Goal: Information Seeking & Learning: Learn about a topic

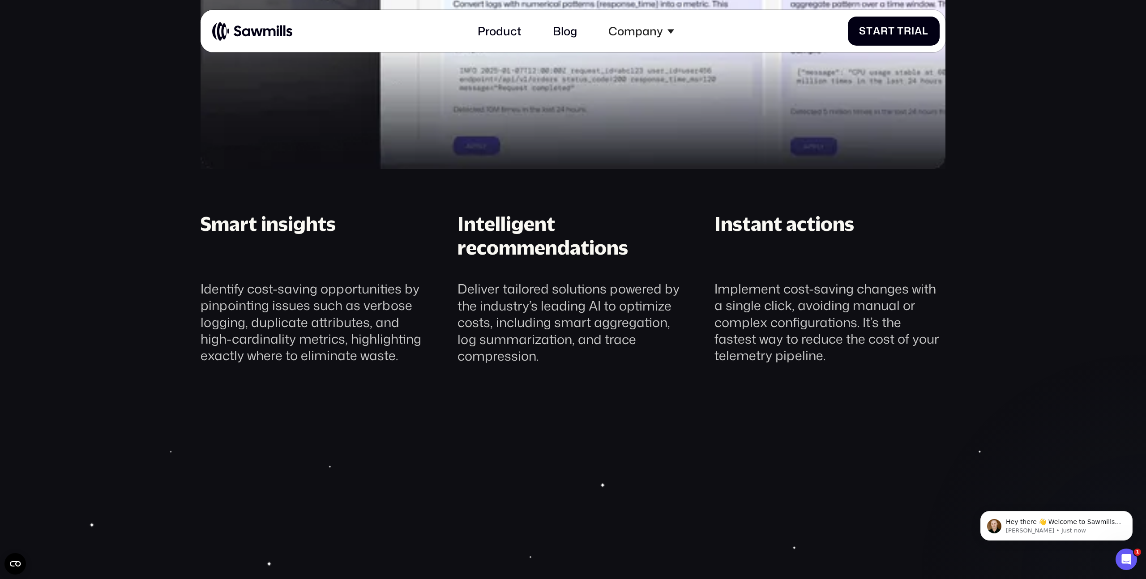
scroll to position [1340, 0]
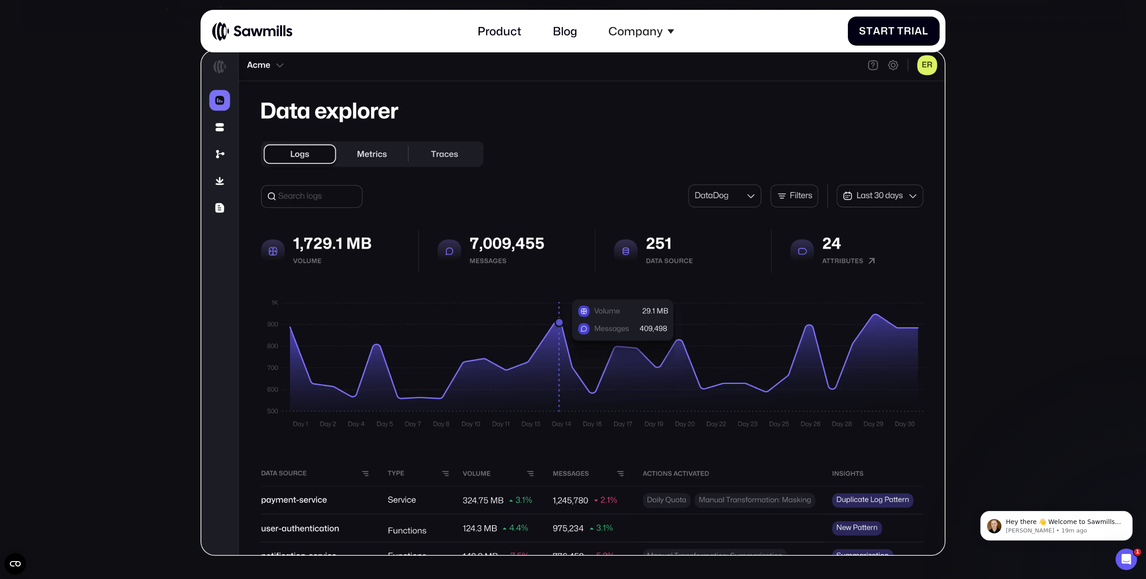
scroll to position [343, 0]
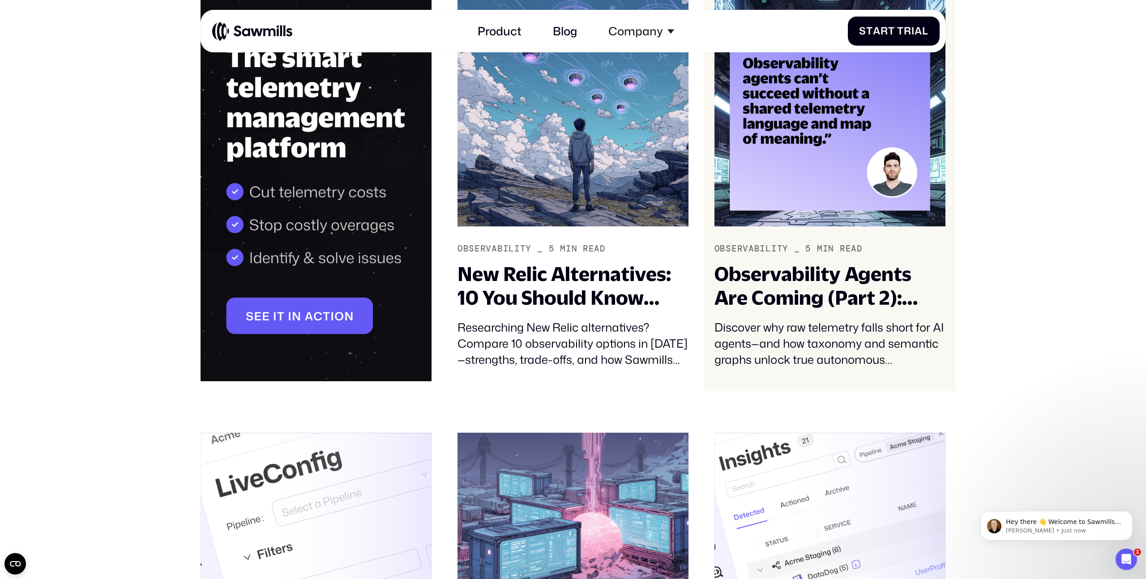
scroll to position [303, 0]
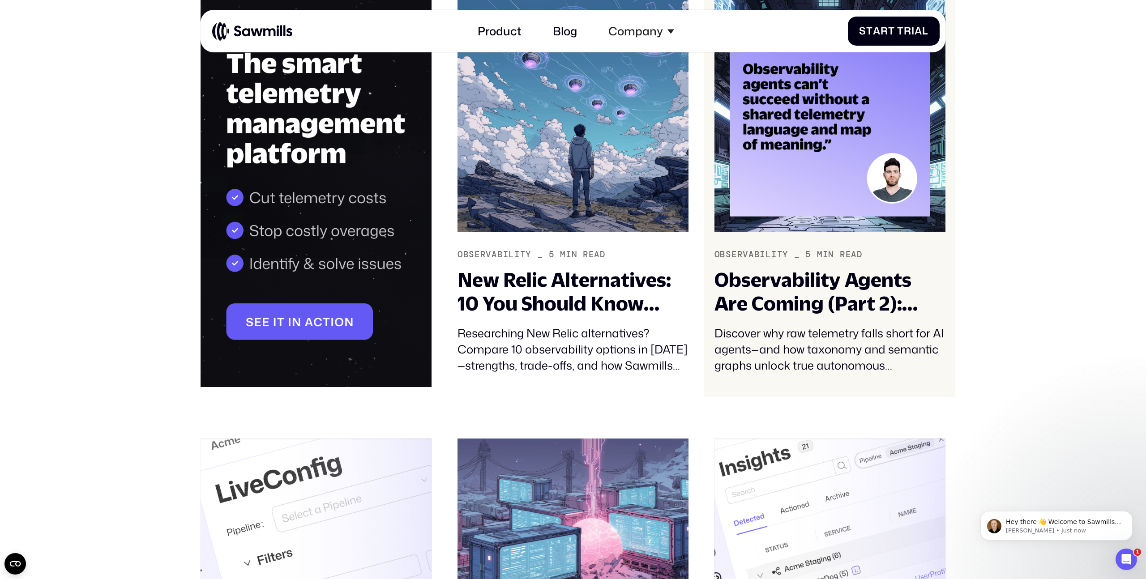
click at [839, 306] on div "Observability Agents Are Coming (Part 2): Telemetry Taxonomy and Semantics – Th…" at bounding box center [829, 291] width 231 height 47
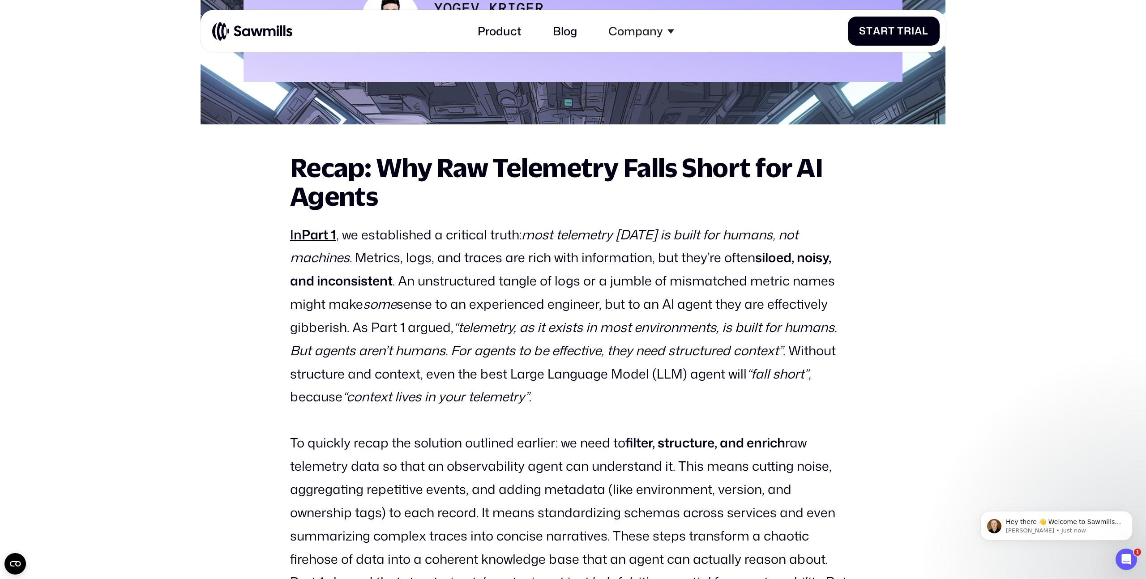
scroll to position [710, 0]
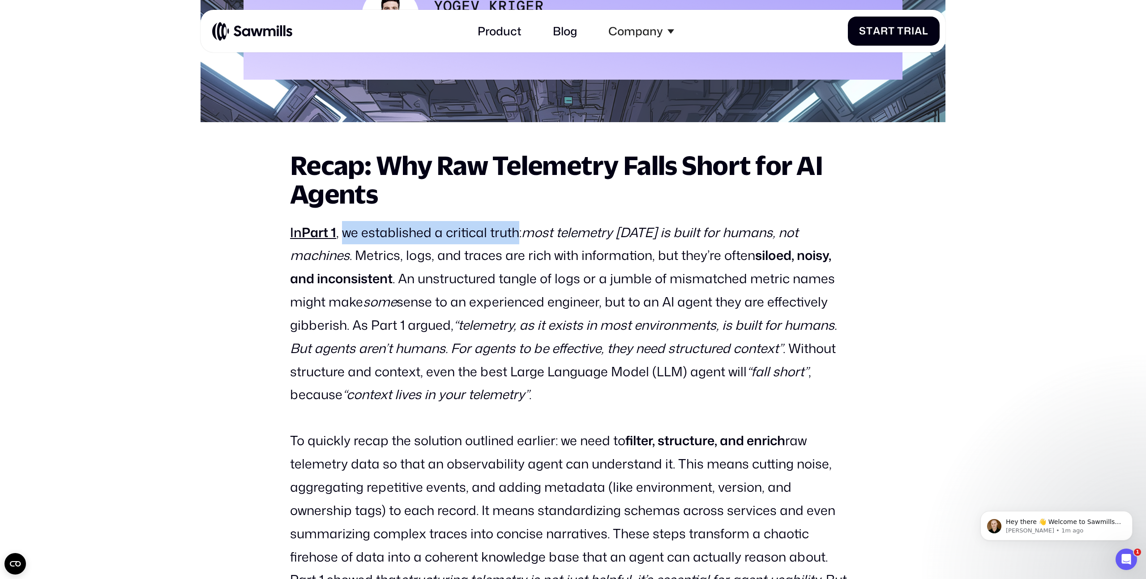
drag, startPoint x: 345, startPoint y: 233, endPoint x: 516, endPoint y: 231, distance: 171.0
click at [516, 231] on p "In Part 1 , we established a critical truth: most telemetry today is built for …" at bounding box center [573, 314] width 566 height 186
click at [547, 231] on em "most telemetry today is built for humans, not machines" at bounding box center [544, 243] width 508 height 41
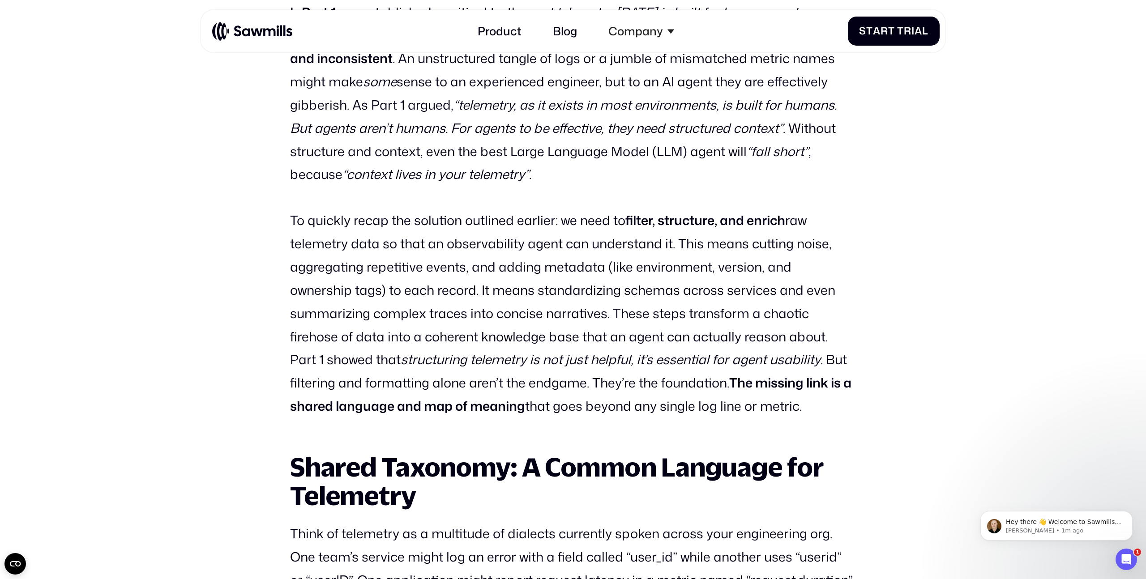
scroll to position [932, 0]
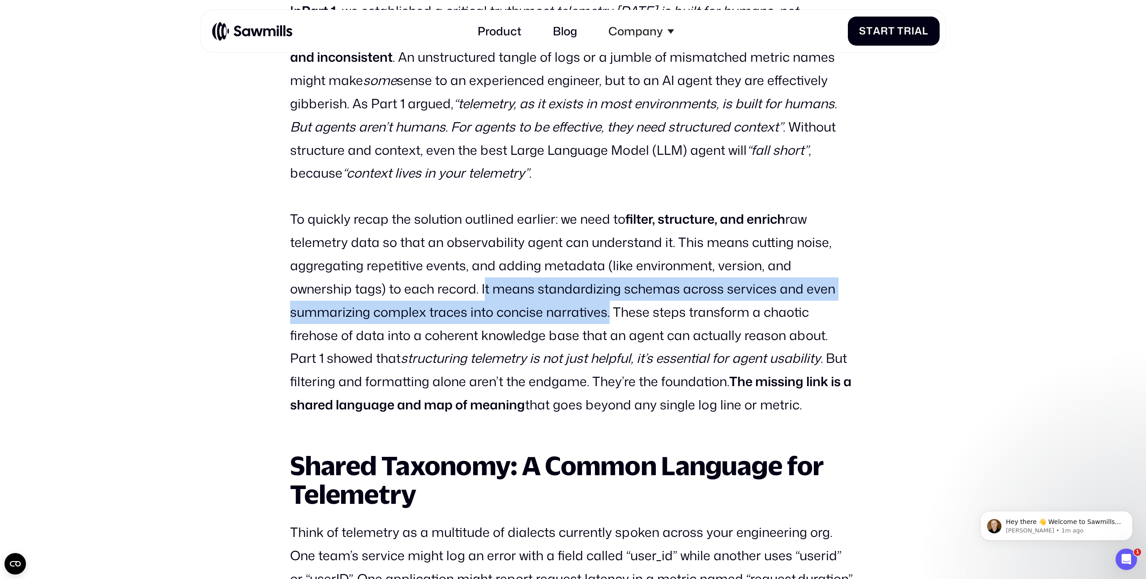
drag, startPoint x: 414, startPoint y: 290, endPoint x: 520, endPoint y: 320, distance: 110.7
click at [520, 320] on p "To quickly recap the solution outlined earlier: we need to filter, structure, a…" at bounding box center [573, 312] width 566 height 209
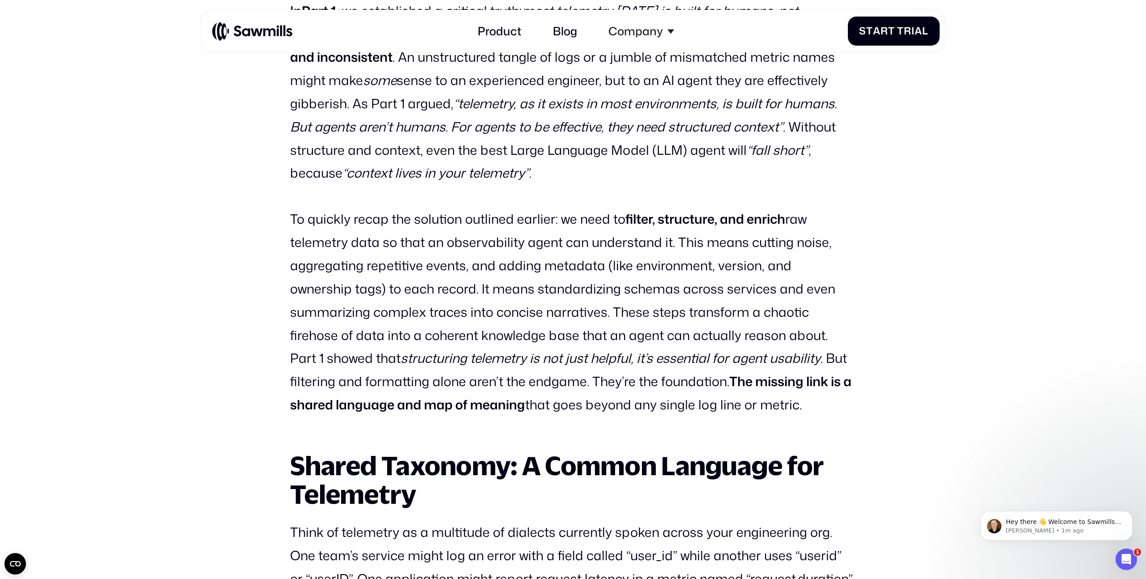
click at [494, 305] on p "To quickly recap the solution outlined earlier: we need to filter, structure, a…" at bounding box center [573, 312] width 566 height 209
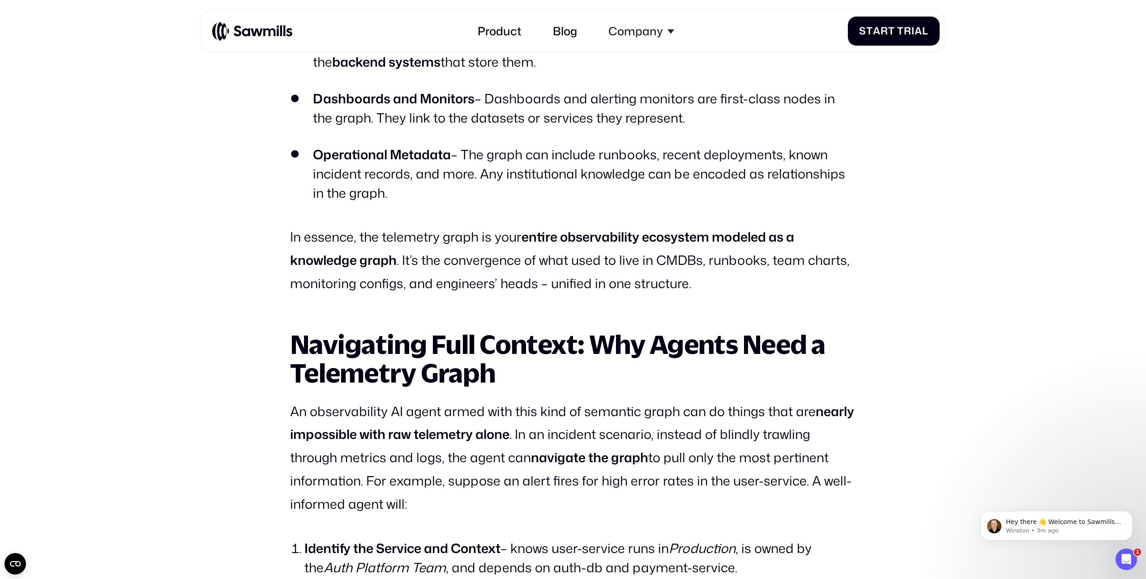
scroll to position [3068, 0]
click at [296, 235] on p "In essence, the telemetry graph is your entire observability ecosystem modeled …" at bounding box center [573, 259] width 566 height 69
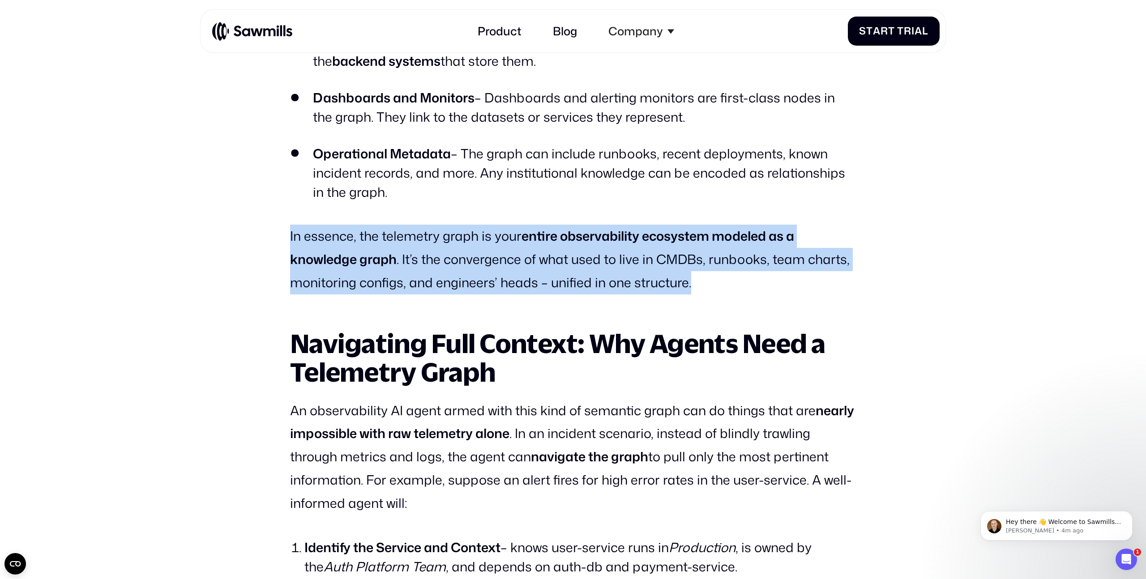
click at [296, 235] on p "In essence, the telemetry graph is your entire observability ecosystem modeled …" at bounding box center [573, 259] width 566 height 69
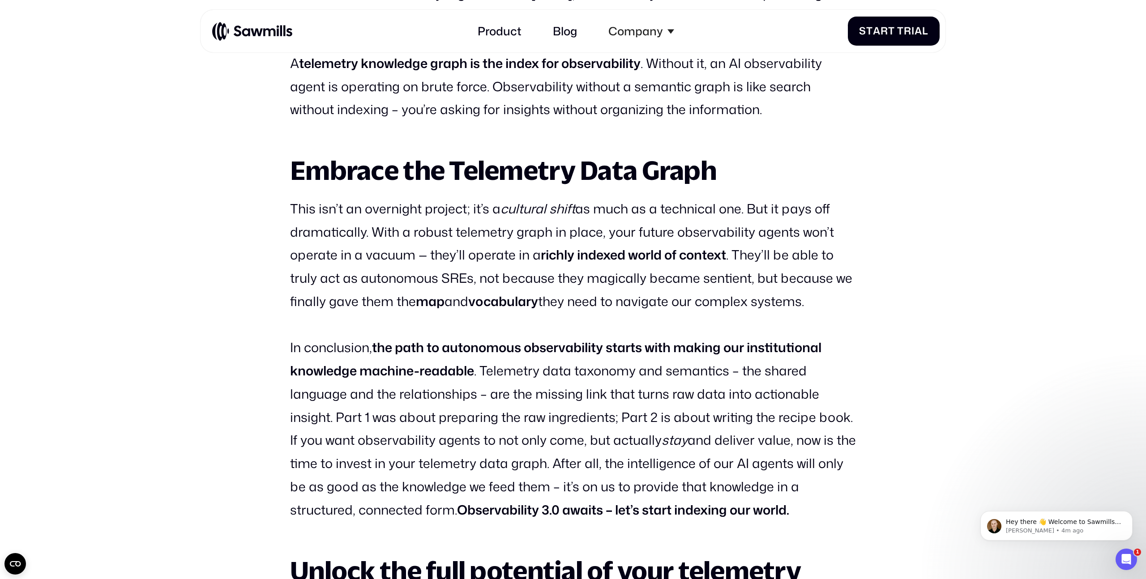
scroll to position [4040, 0]
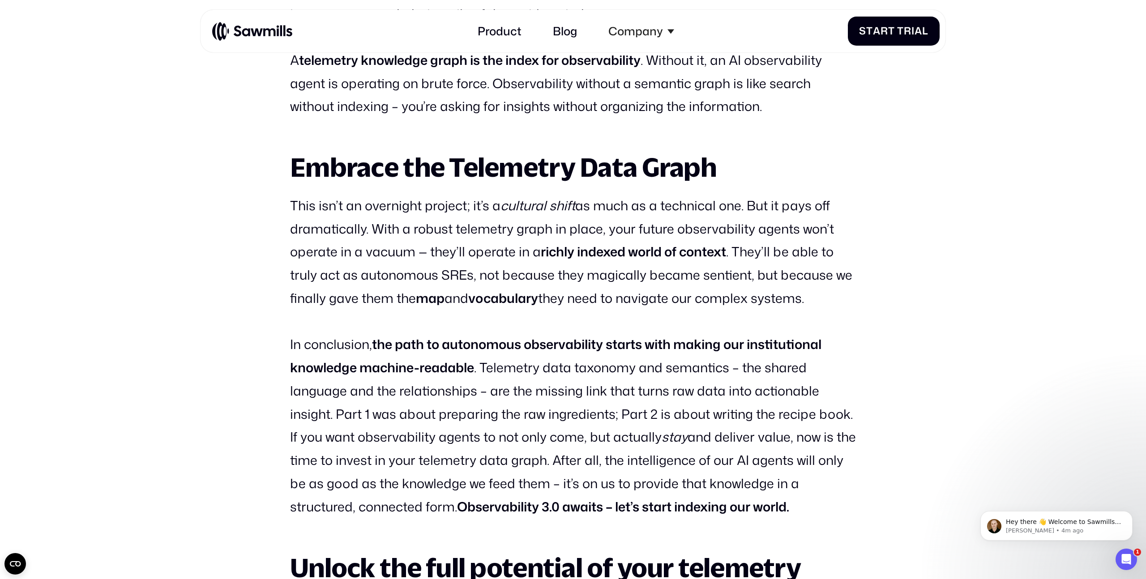
click at [336, 255] on p "This isn’t an overnight project; it’s a cultural shift as much as a technical o…" at bounding box center [573, 252] width 566 height 116
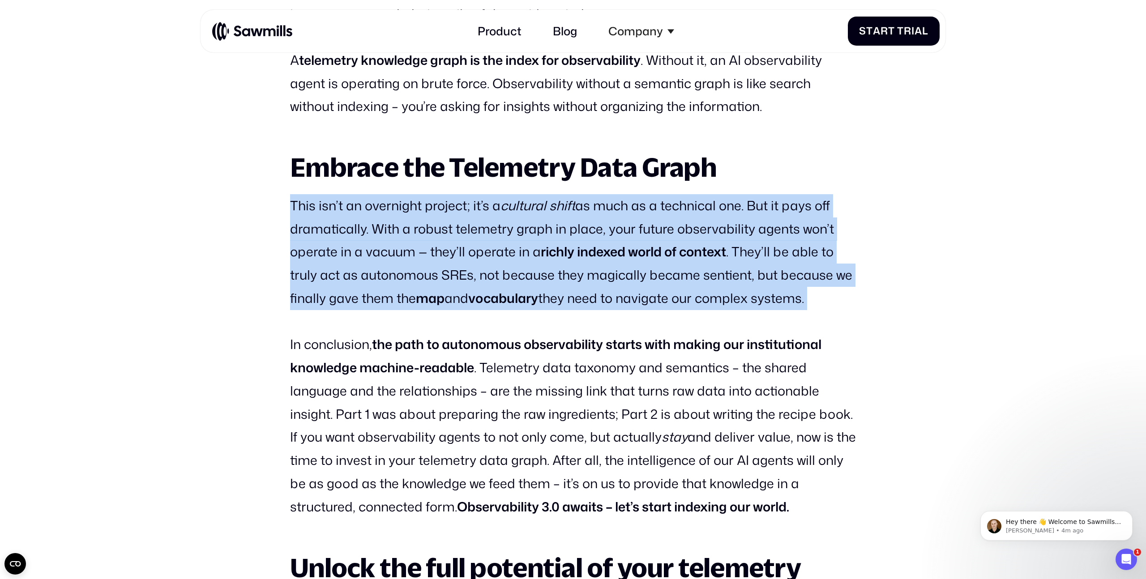
click at [336, 255] on p "This isn’t an overnight project; it’s a cultural shift as much as a technical o…" at bounding box center [573, 252] width 566 height 116
click at [308, 257] on p "This isn’t an overnight project; it’s a cultural shift as much as a technical o…" at bounding box center [573, 252] width 566 height 116
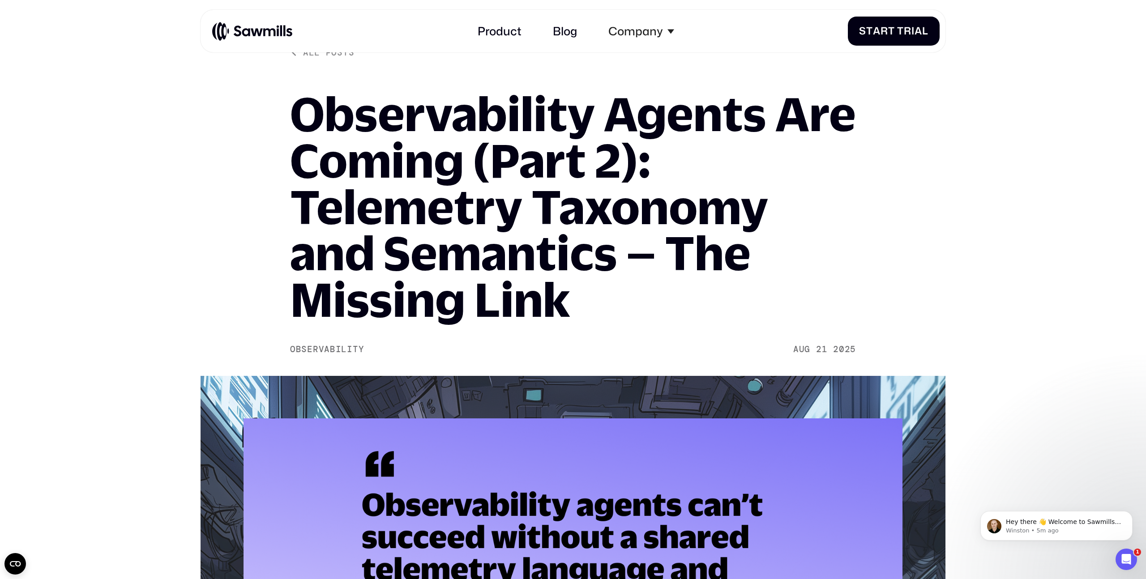
scroll to position [68, 0]
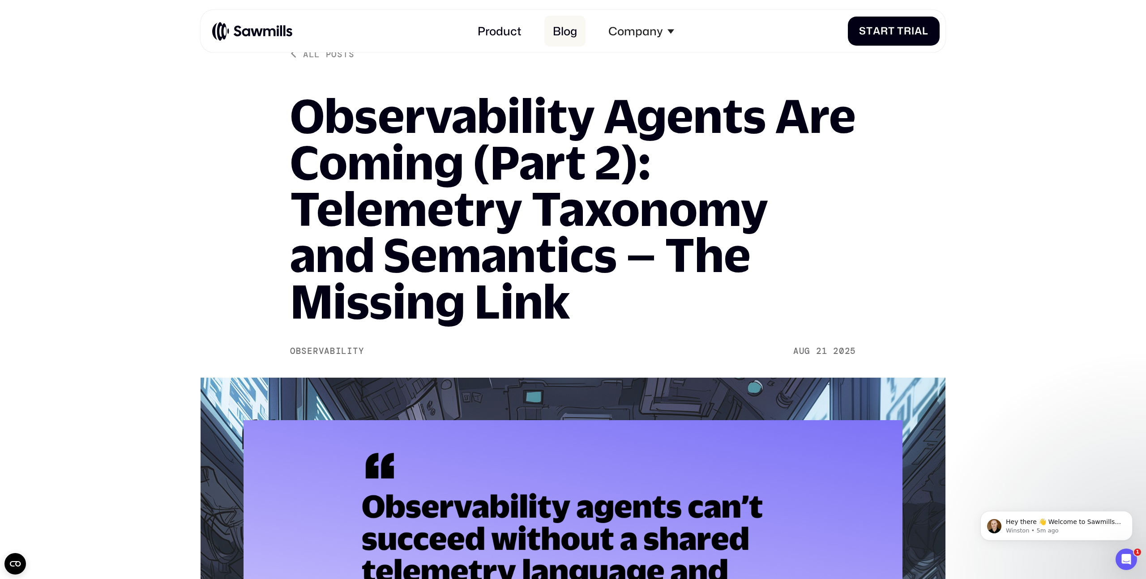
click at [562, 33] on link "Blog" at bounding box center [564, 31] width 41 height 31
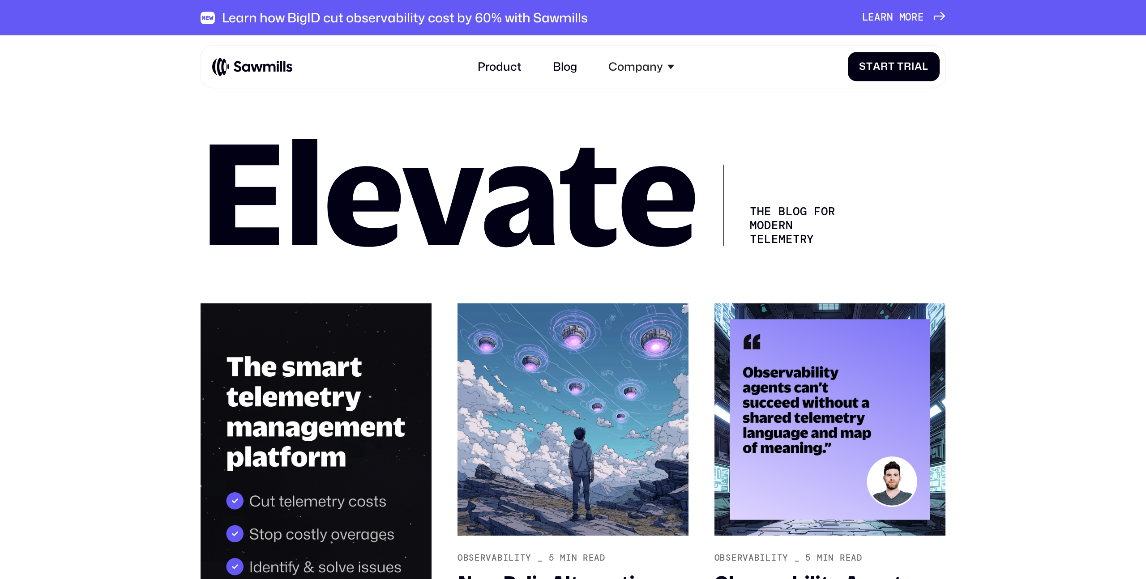
scroll to position [270, 0]
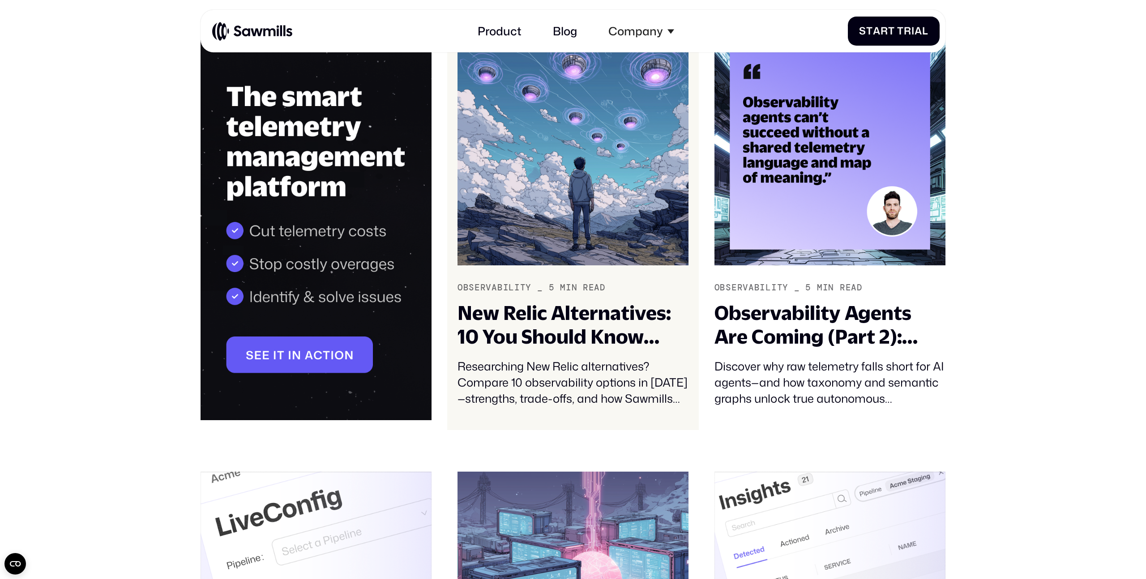
click at [555, 280] on link "Observability _ 5 min read New Relic Alternatives: 10 You Should Know About in …" at bounding box center [572, 226] width 251 height 407
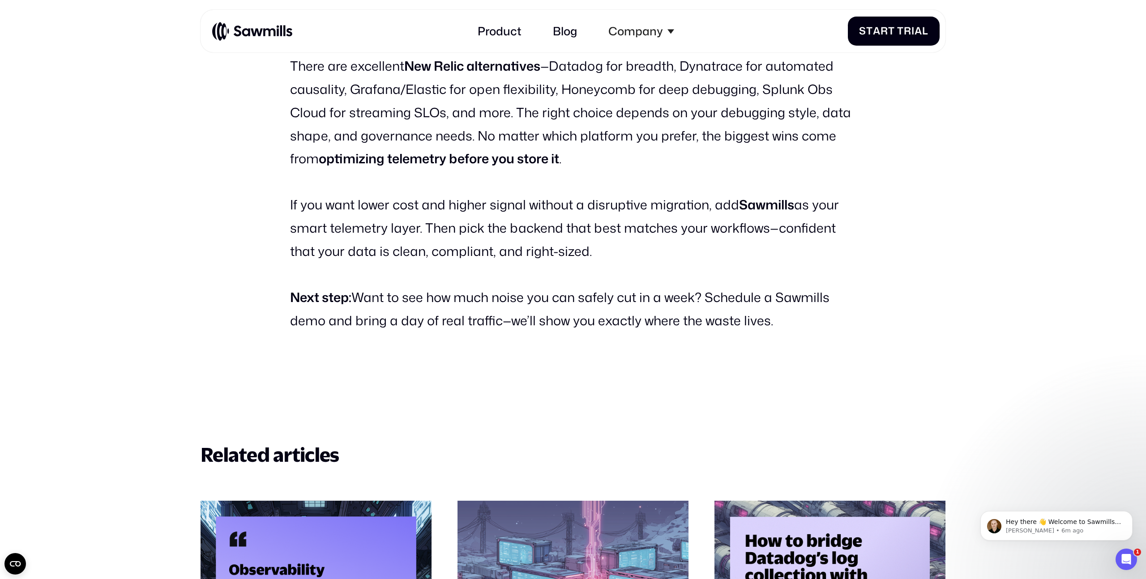
scroll to position [5619, 0]
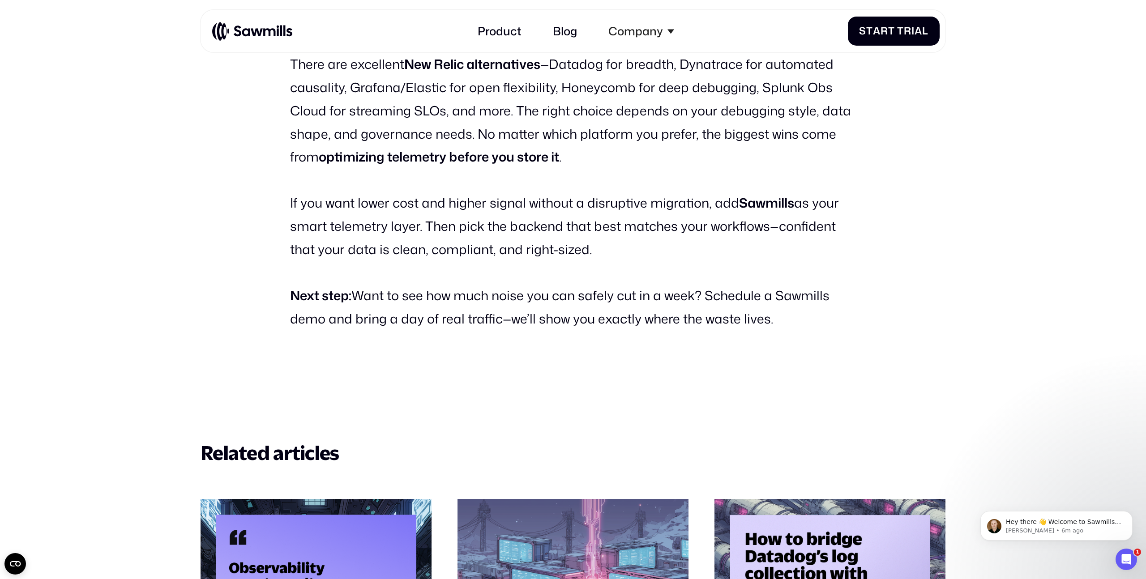
click at [489, 29] on link "Product" at bounding box center [499, 31] width 61 height 31
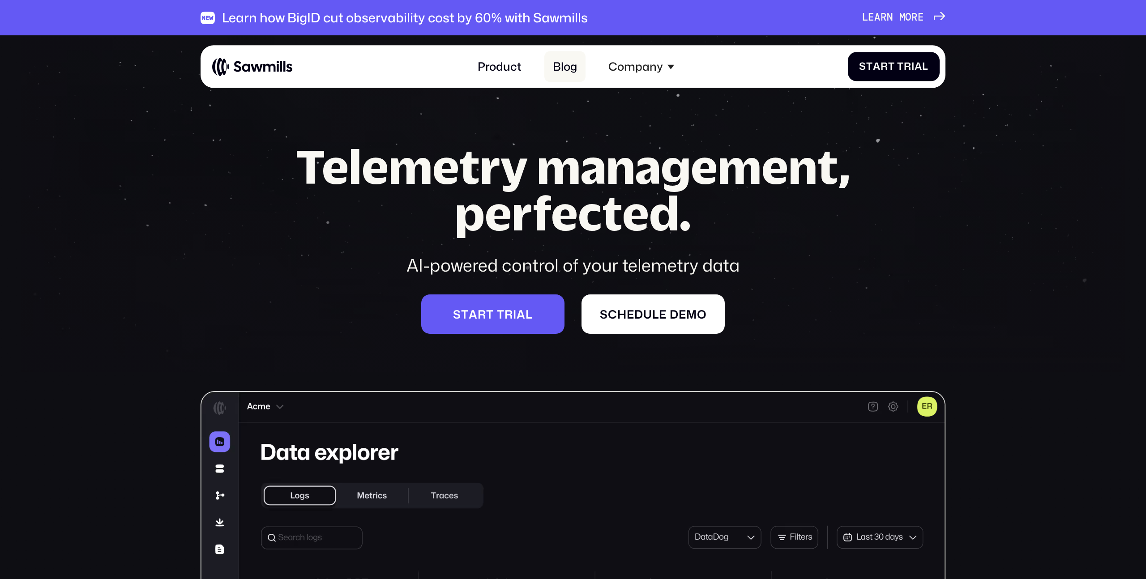
click at [562, 60] on link "Blog" at bounding box center [564, 66] width 41 height 31
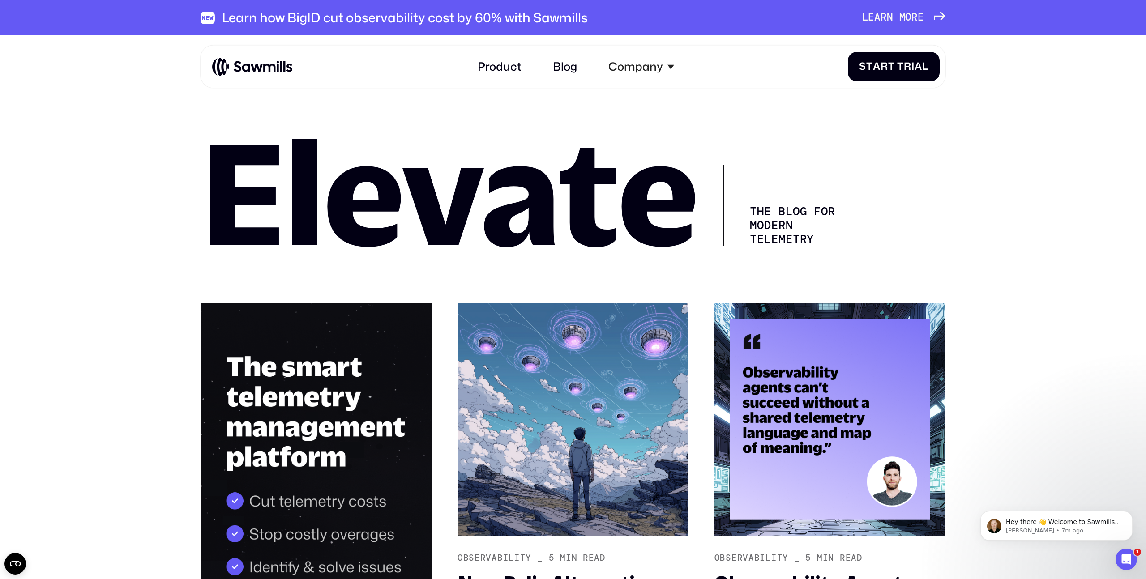
click at [438, 17] on div "Learn how BigID cut observability cost by 60% with Sawmills" at bounding box center [405, 18] width 366 height 16
click at [898, 9] on div "Learn how BigID cut observability cost by 60% with Sawmills L e a r n m o r e L…" at bounding box center [573, 17] width 745 height 35
click at [896, 19] on div "L e a r n m o r e L e a r n m o r e" at bounding box center [893, 18] width 62 height 12
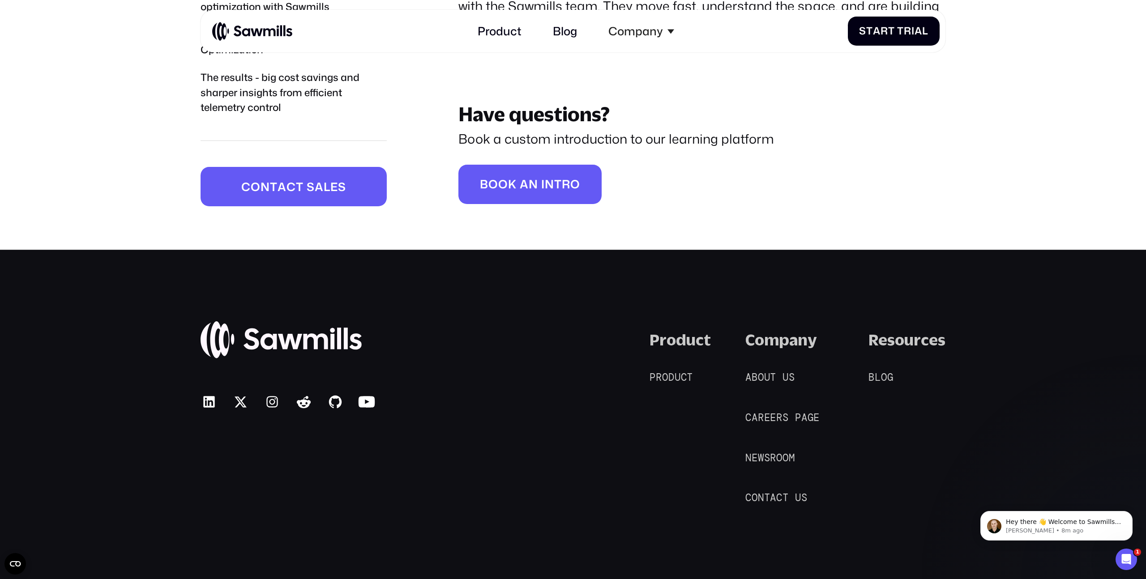
scroll to position [4242, 0]
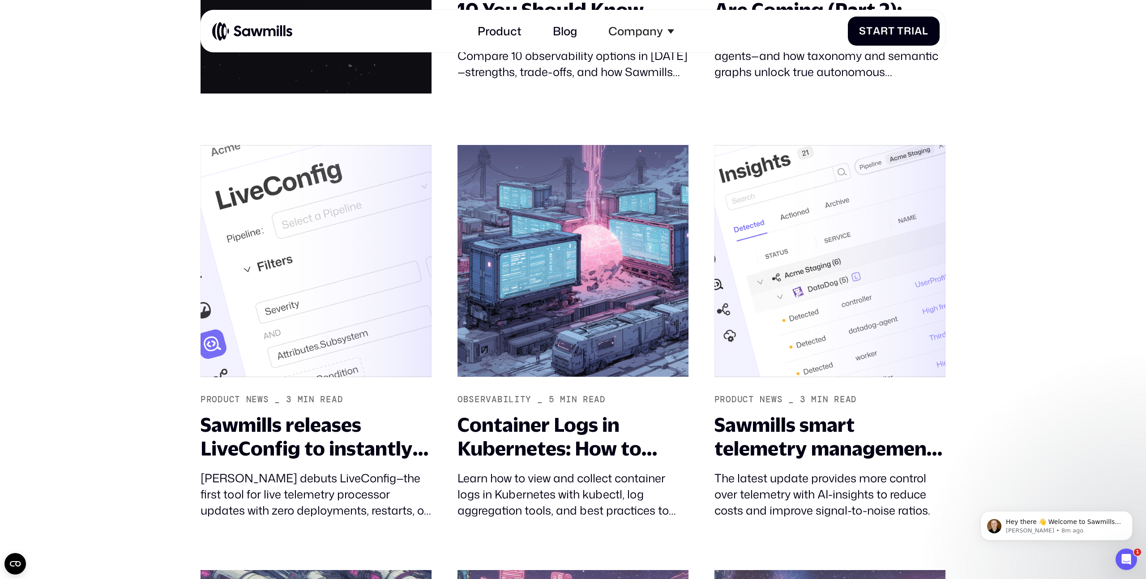
scroll to position [599, 0]
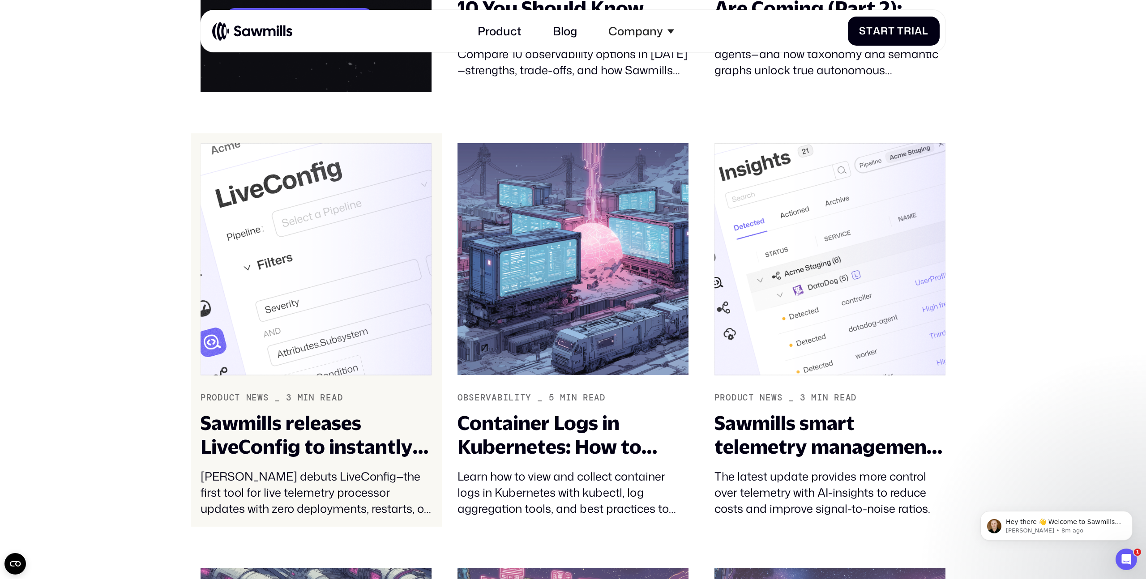
click at [306, 256] on img at bounding box center [316, 259] width 231 height 232
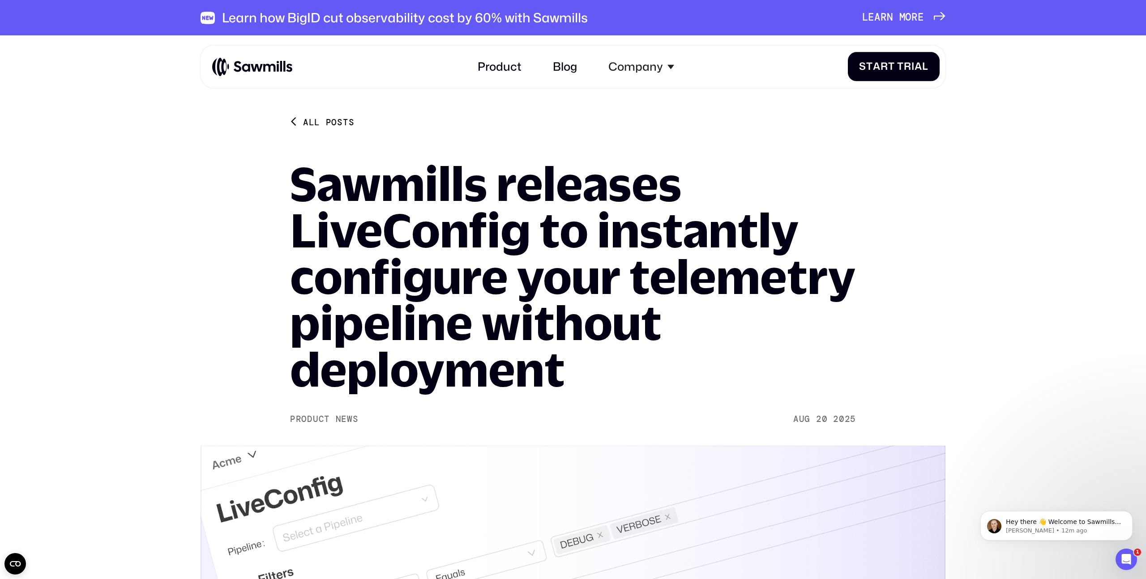
click at [294, 124] on icon at bounding box center [294, 121] width 4 height 7
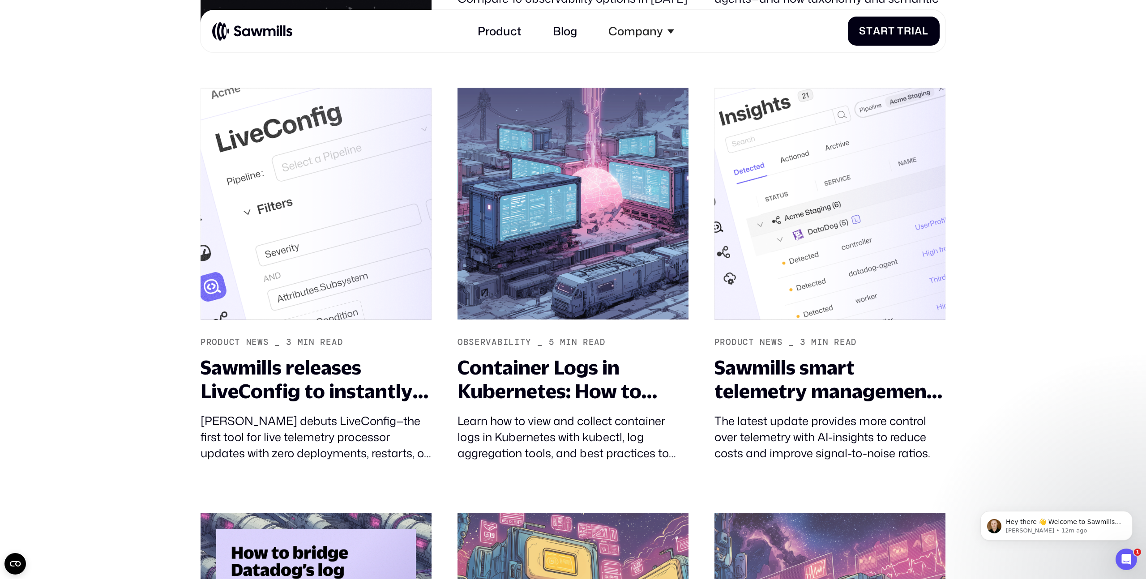
scroll to position [665, 0]
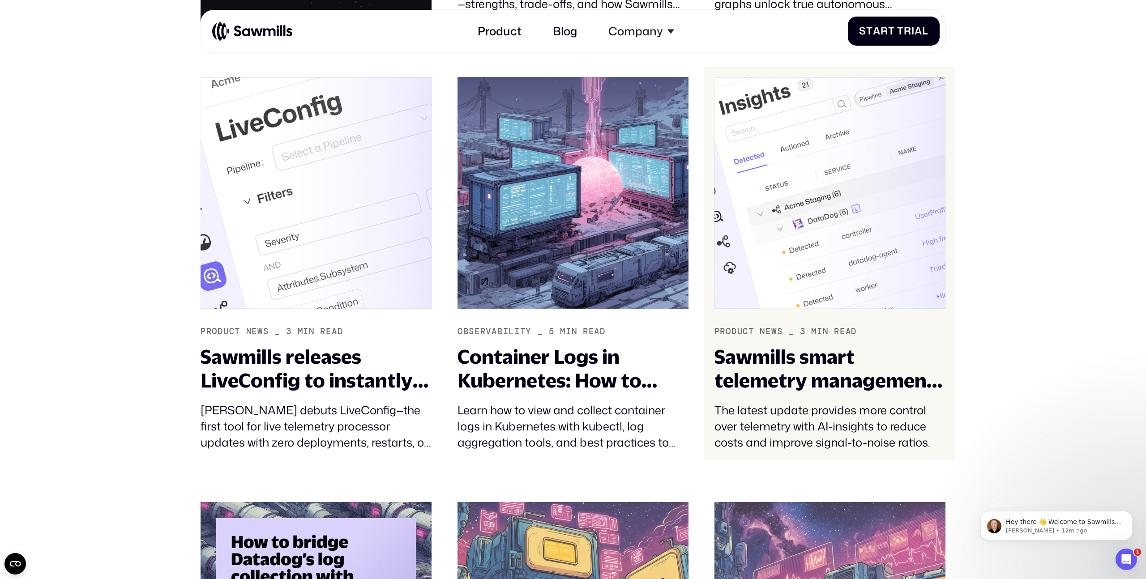
click at [853, 391] on div "Sawmills smart telemetry management just got smarter" at bounding box center [829, 368] width 231 height 47
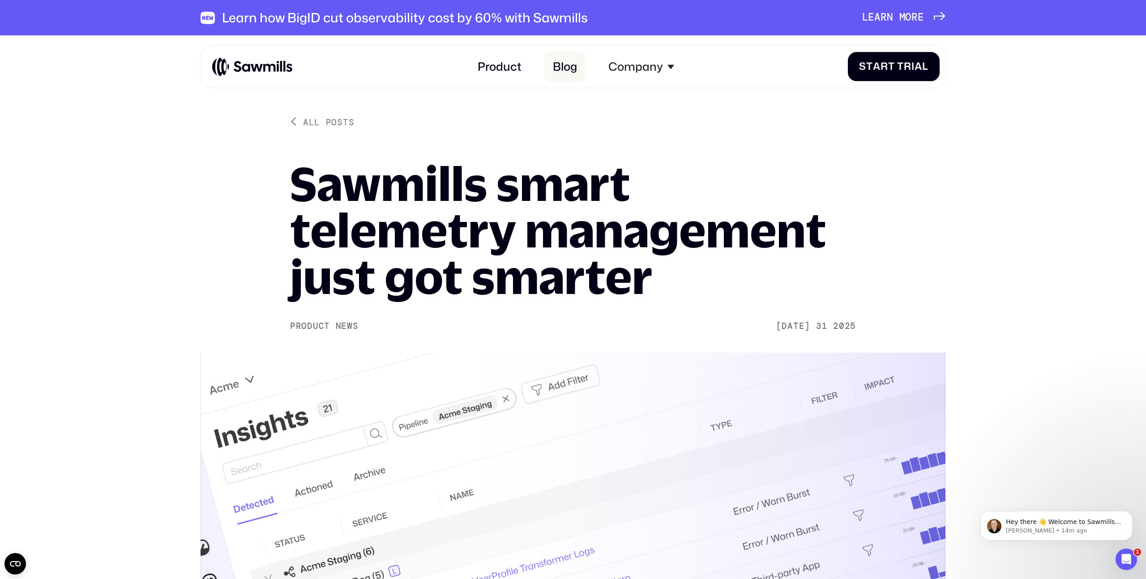
click at [554, 74] on link "Blog" at bounding box center [564, 66] width 41 height 31
